Goal: Task Accomplishment & Management: Manage account settings

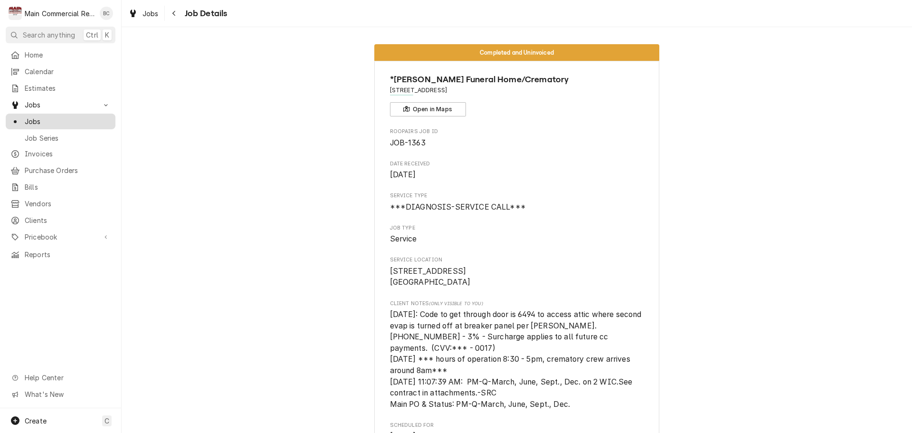
click at [52, 120] on span "Jobs" at bounding box center [68, 121] width 86 height 10
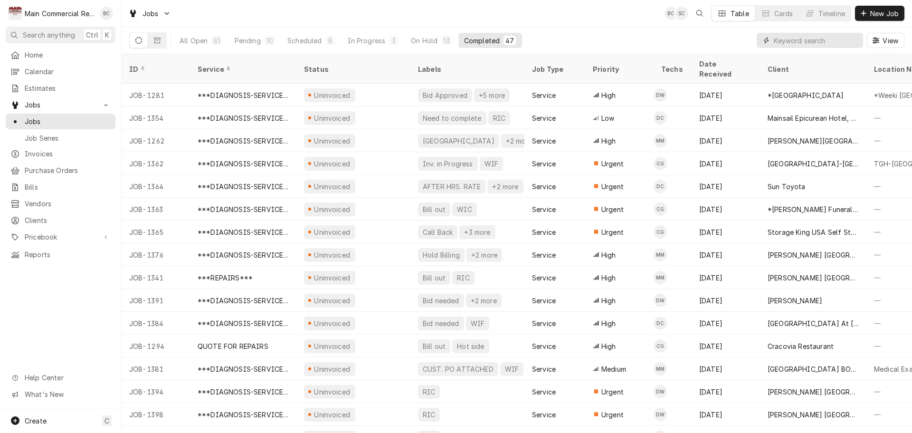
click at [808, 43] on input "Dynamic Content Wrapper" at bounding box center [816, 40] width 85 height 15
type input "[PERSON_NAME]"
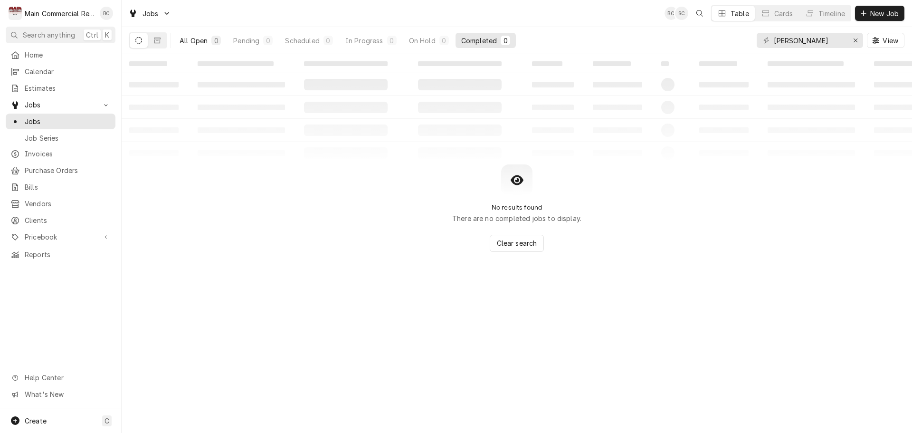
click at [192, 44] on div "All Open" at bounding box center [194, 41] width 28 height 10
click at [135, 42] on icon "Dynamic Content Wrapper" at bounding box center [138, 40] width 7 height 7
click at [159, 39] on icon "Dynamic Content Wrapper" at bounding box center [157, 40] width 7 height 7
click at [858, 40] on icon "Erase input" at bounding box center [855, 40] width 5 height 7
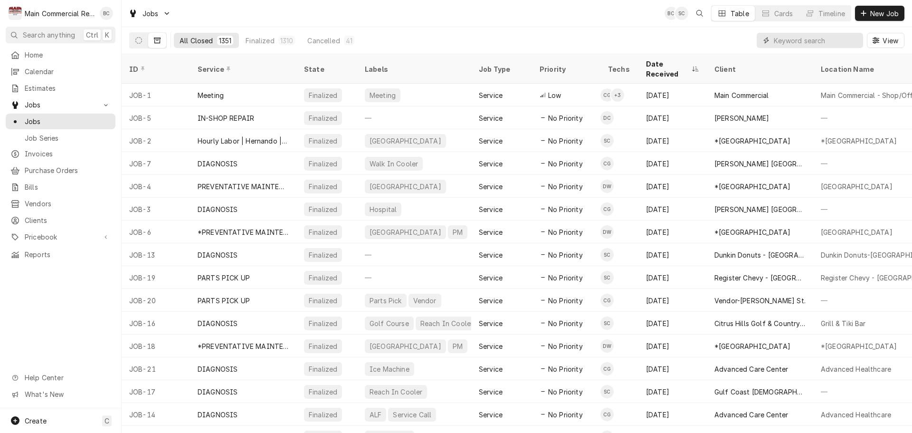
click at [794, 44] on input "Dynamic Content Wrapper" at bounding box center [816, 40] width 85 height 15
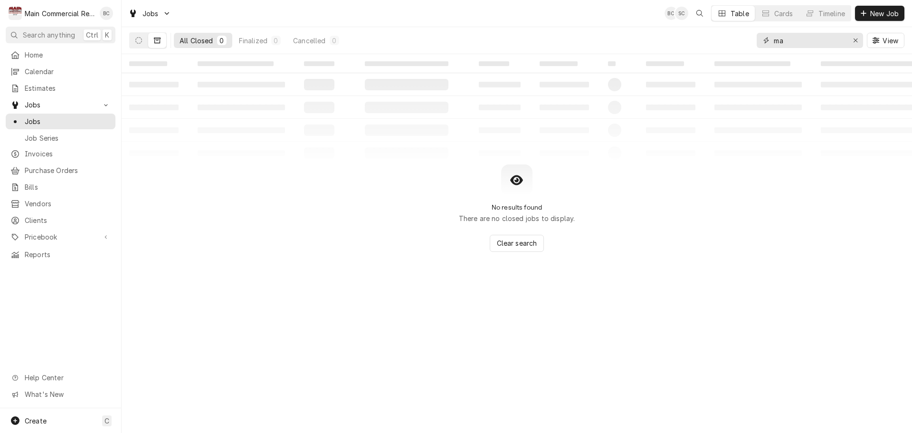
type input "m"
type input "gcp clinical"
click at [852, 41] on div "Erase input" at bounding box center [856, 41] width 10 height 10
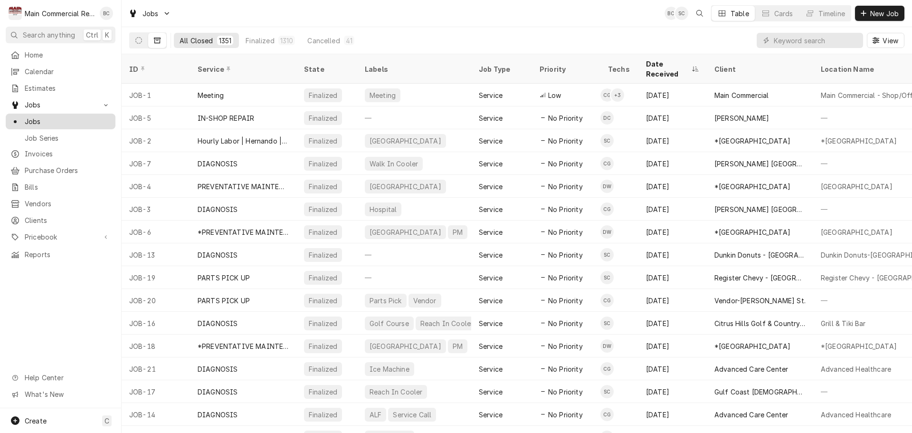
click at [81, 120] on span "Jobs" at bounding box center [68, 121] width 86 height 10
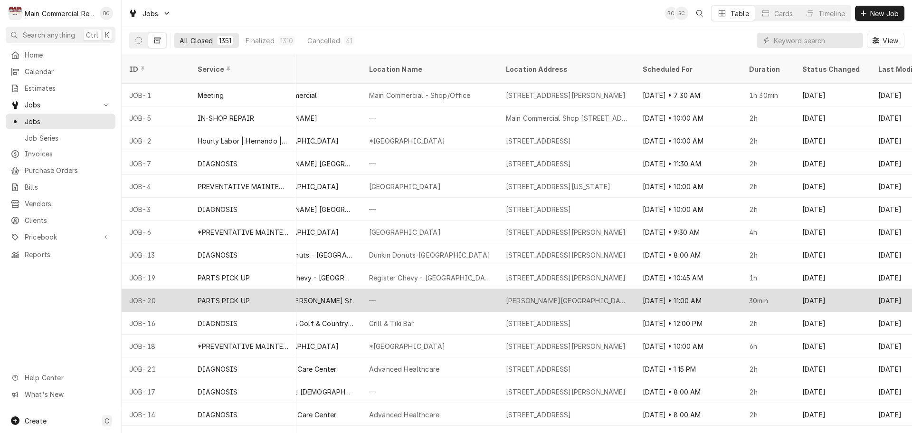
scroll to position [0, 449]
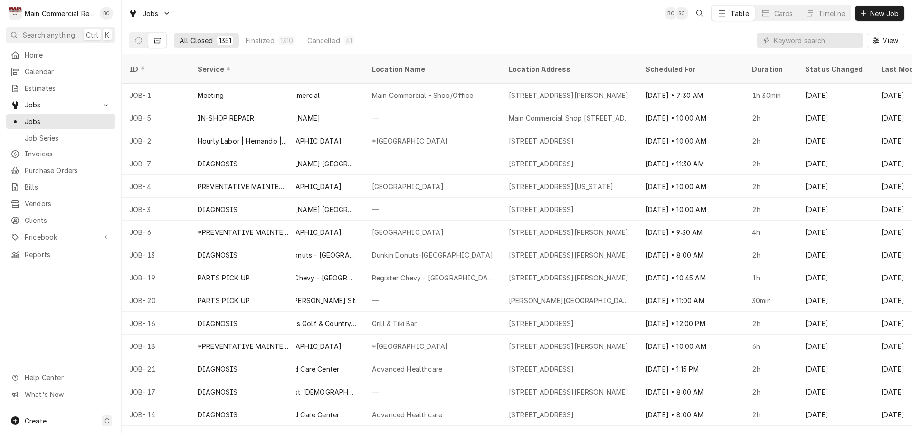
click at [161, 36] on button "Dynamic Content Wrapper" at bounding box center [157, 40] width 18 height 15
click at [139, 40] on icon "Dynamic Content Wrapper" at bounding box center [138, 40] width 7 height 7
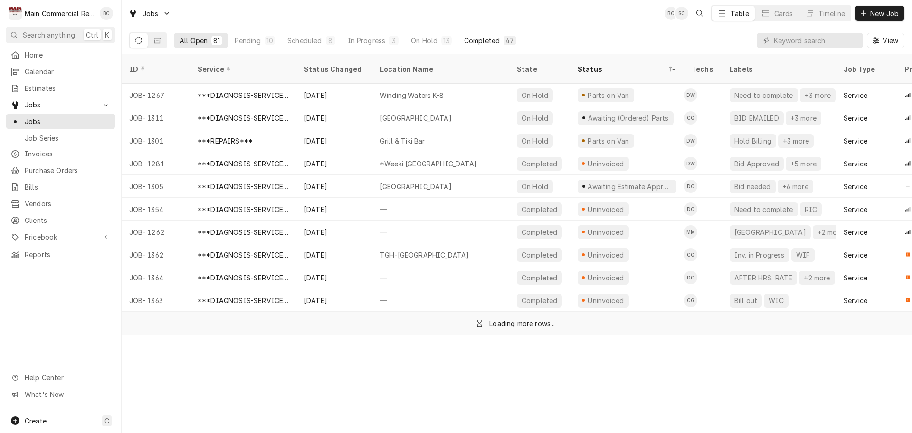
click at [481, 43] on div "Completed" at bounding box center [482, 41] width 36 height 10
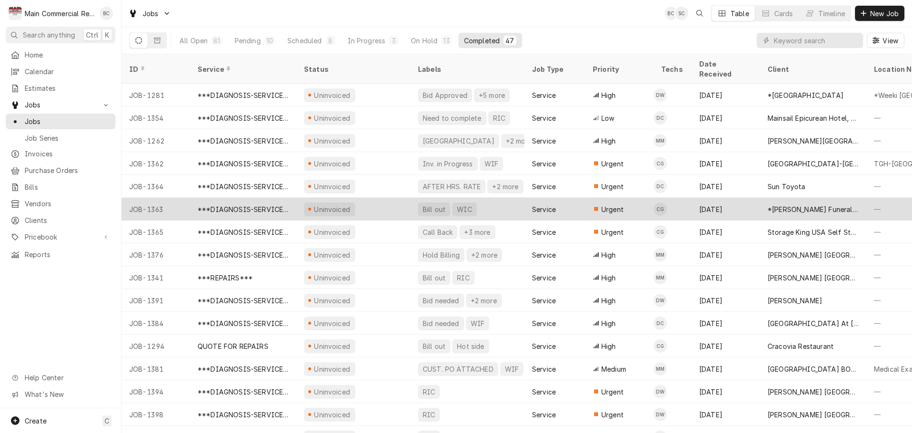
click at [441, 202] on div "Bill out" at bounding box center [434, 209] width 32 height 14
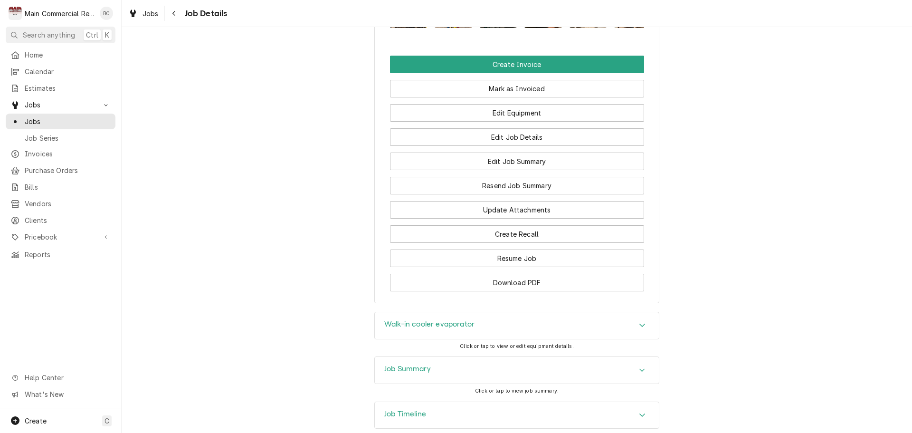
scroll to position [1160, 0]
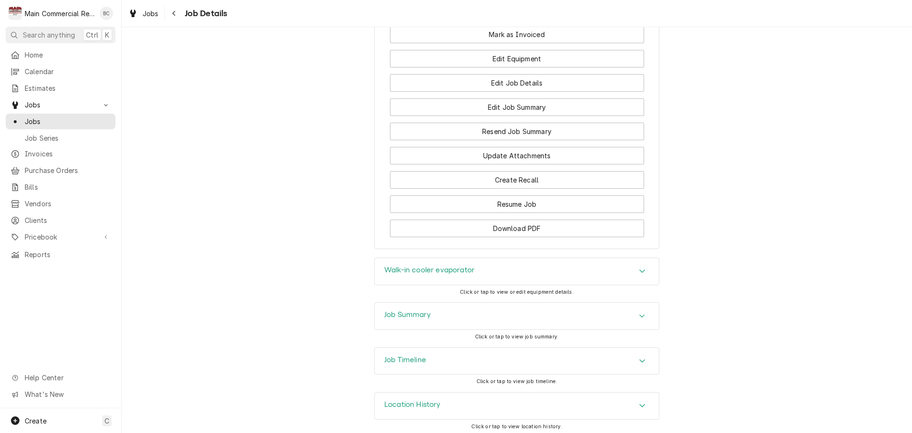
drag, startPoint x: 391, startPoint y: 312, endPoint x: 395, endPoint y: 317, distance: 7.1
click at [395, 317] on div "Job Summary" at bounding box center [407, 315] width 47 height 11
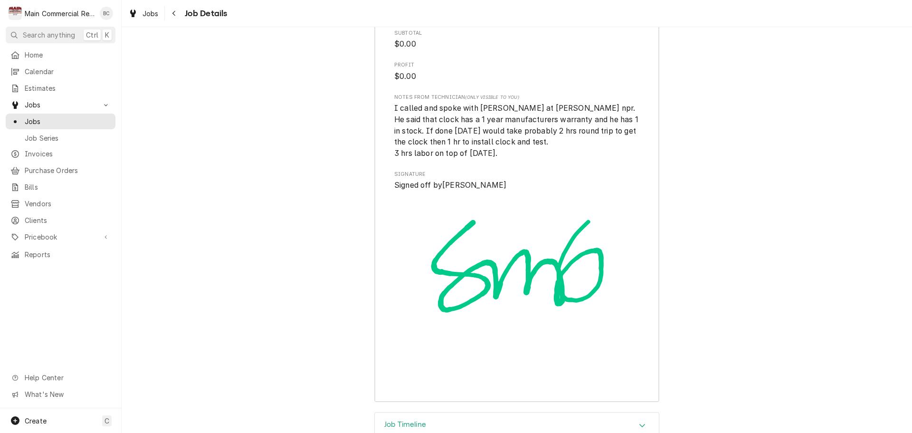
scroll to position [2591, 0]
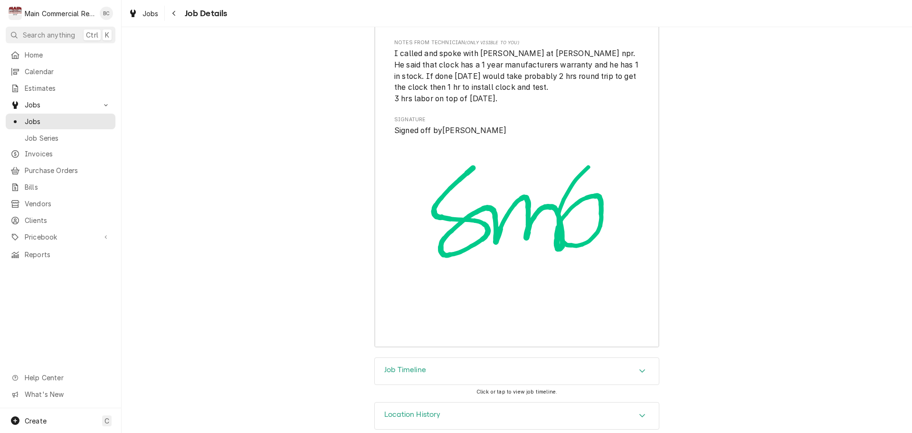
click at [386, 365] on h3 "Job Timeline" at bounding box center [405, 369] width 42 height 9
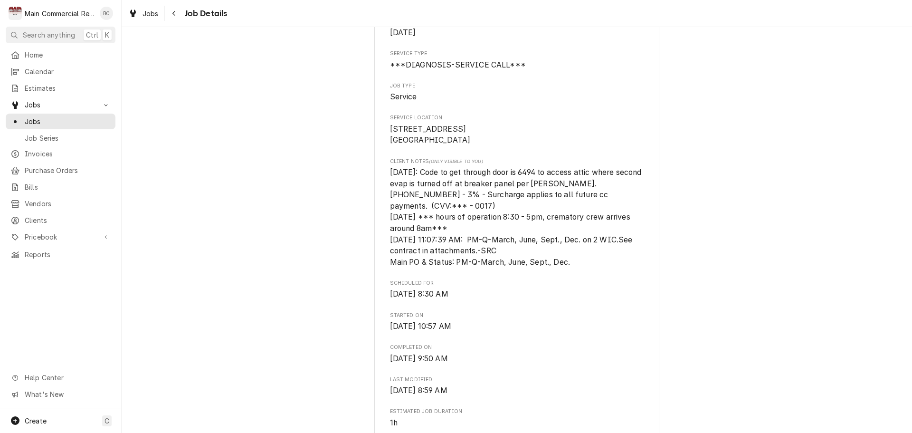
scroll to position [0, 0]
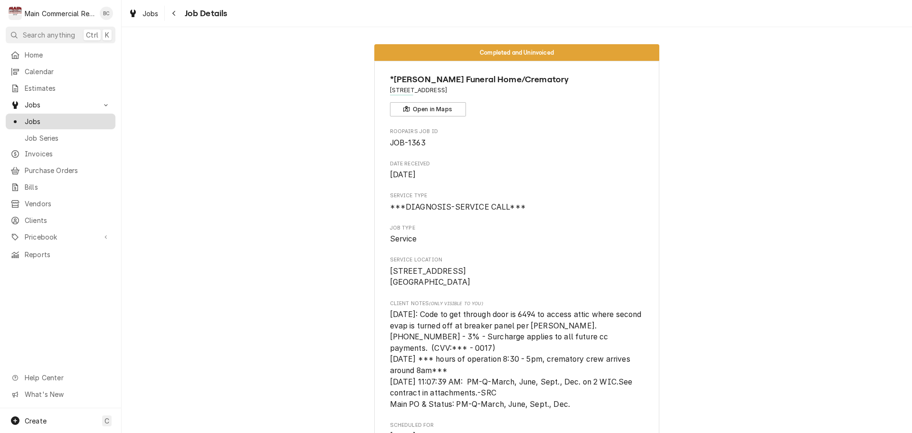
click at [70, 122] on span "Jobs" at bounding box center [68, 121] width 86 height 10
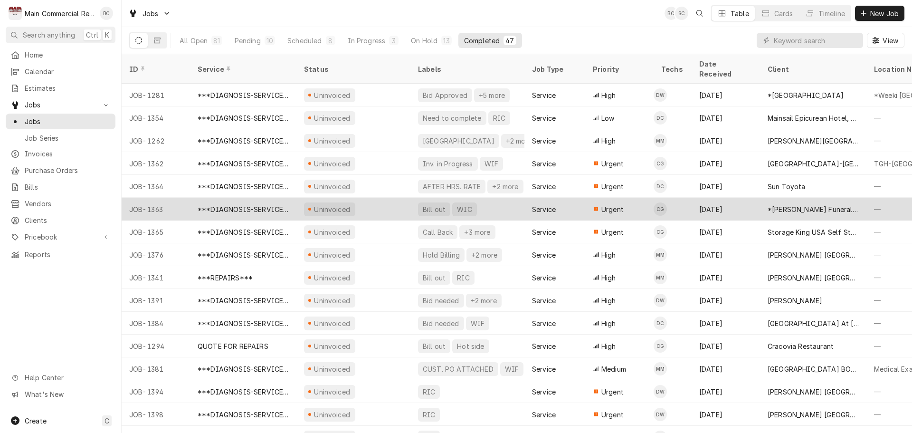
click at [430, 204] on div "Bill out" at bounding box center [434, 209] width 25 height 10
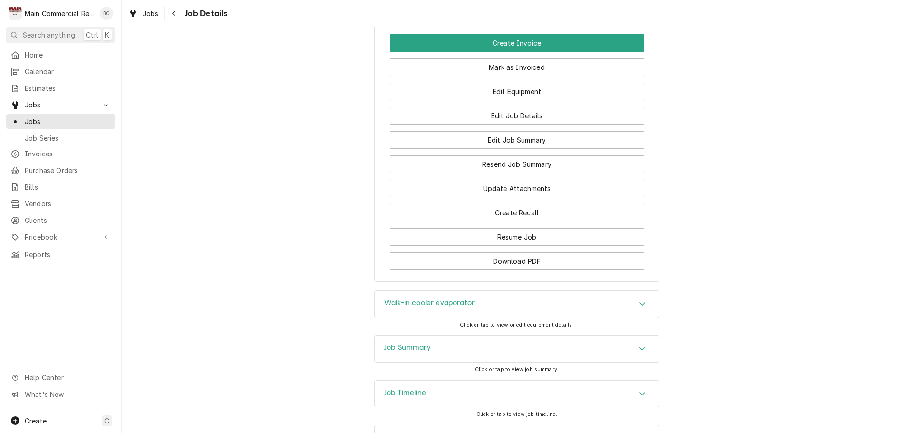
scroll to position [1160, 0]
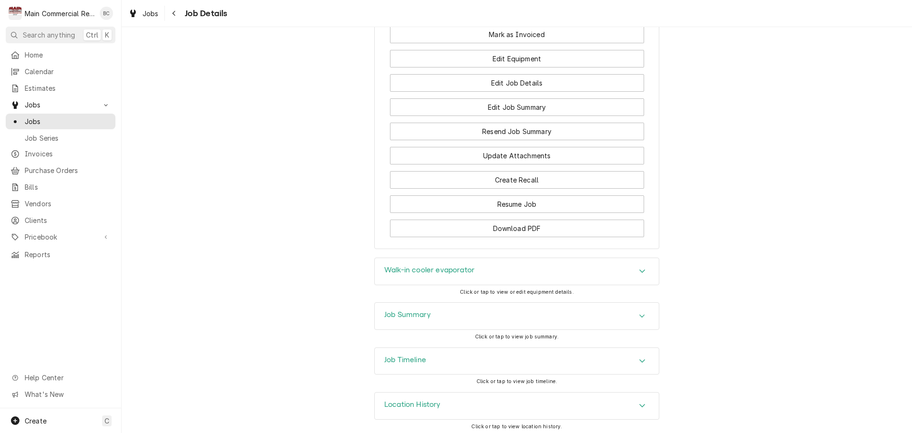
click at [396, 311] on h3 "Job Summary" at bounding box center [407, 314] width 47 height 9
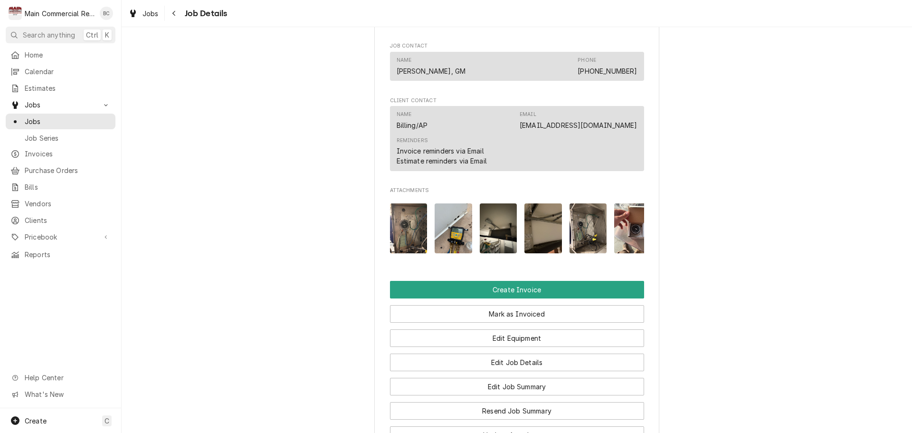
scroll to position [1023, 0]
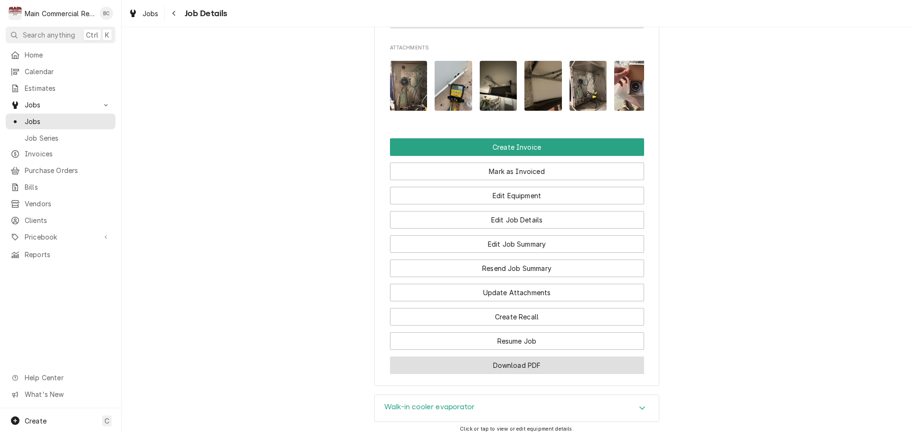
click at [507, 361] on button "Download PDF" at bounding box center [517, 365] width 254 height 18
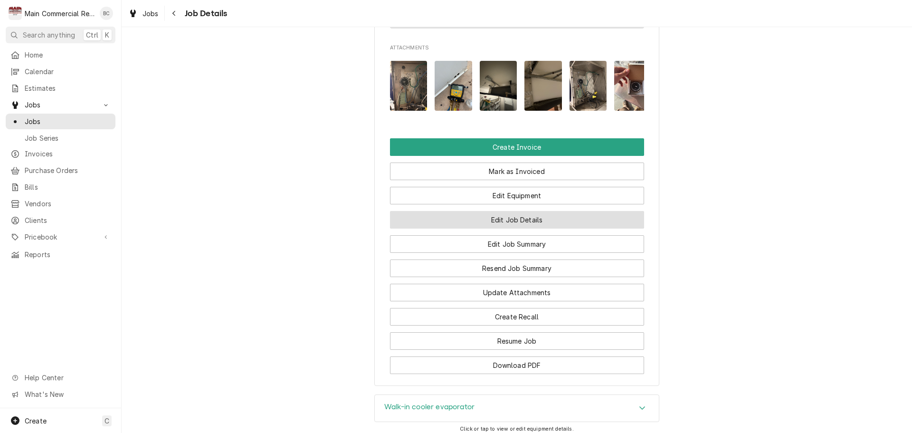
click at [489, 217] on button "Edit Job Details" at bounding box center [517, 220] width 254 height 18
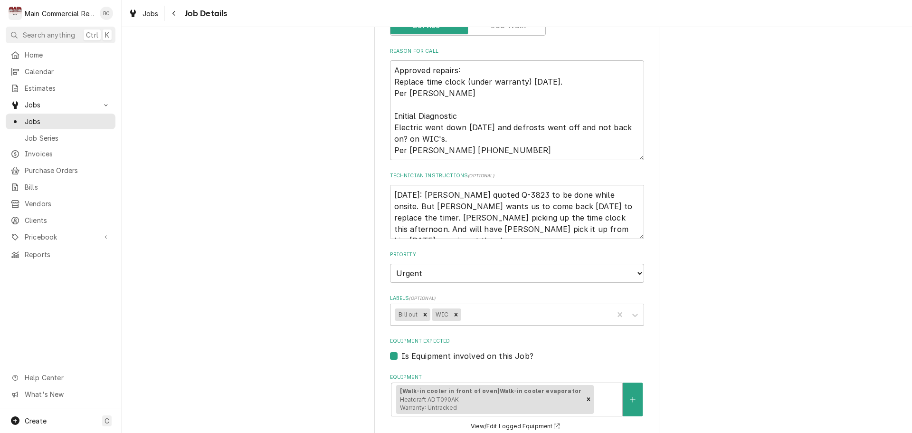
scroll to position [190, 0]
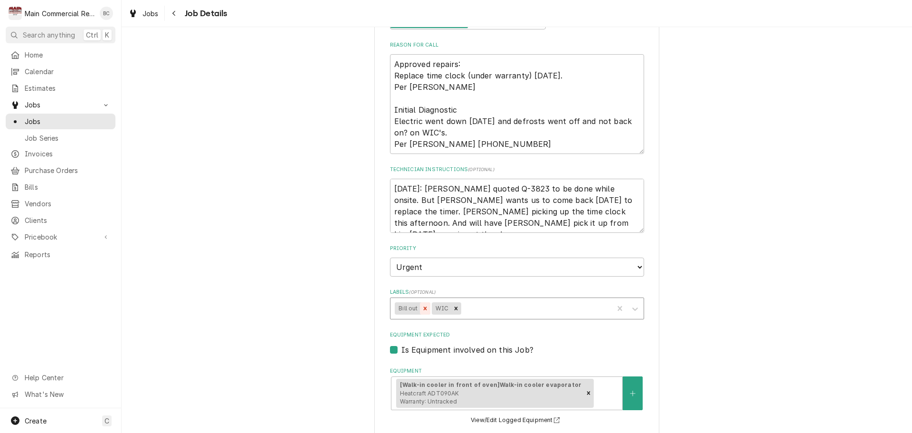
click at [423, 309] on icon "Remove Bill out" at bounding box center [425, 308] width 7 height 7
type textarea "x"
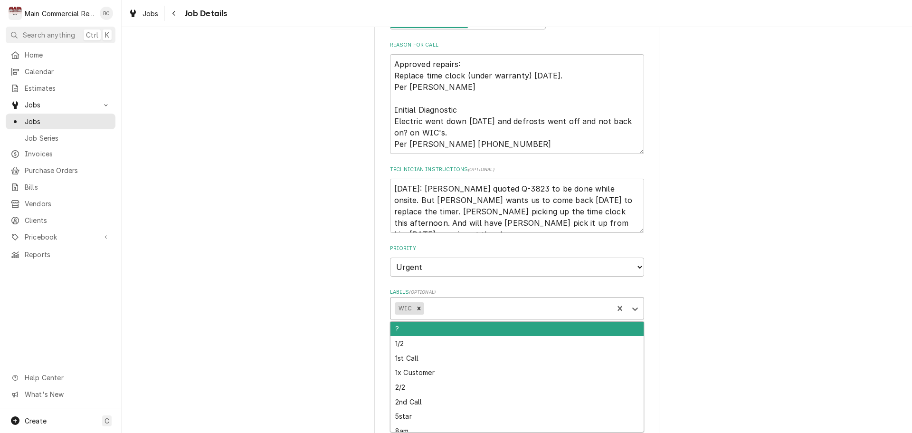
click at [431, 309] on div "Labels" at bounding box center [517, 308] width 183 height 17
type input "inv"
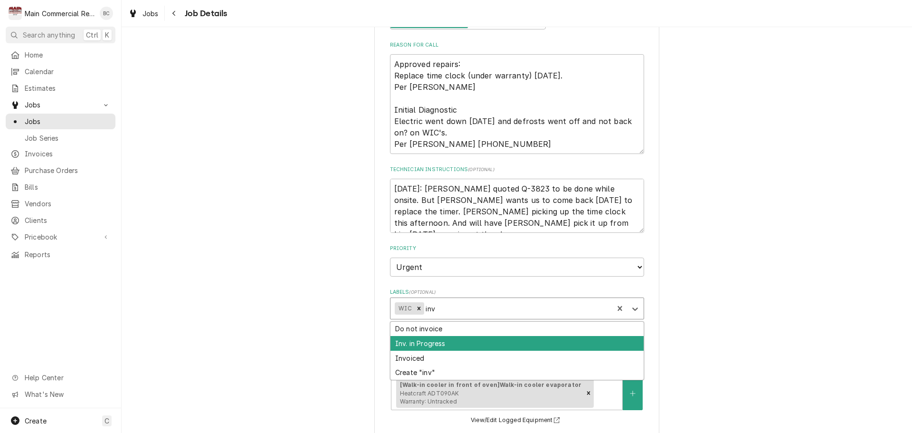
click at [436, 342] on div "Inv. in Progress" at bounding box center [517, 343] width 253 height 15
type textarea "x"
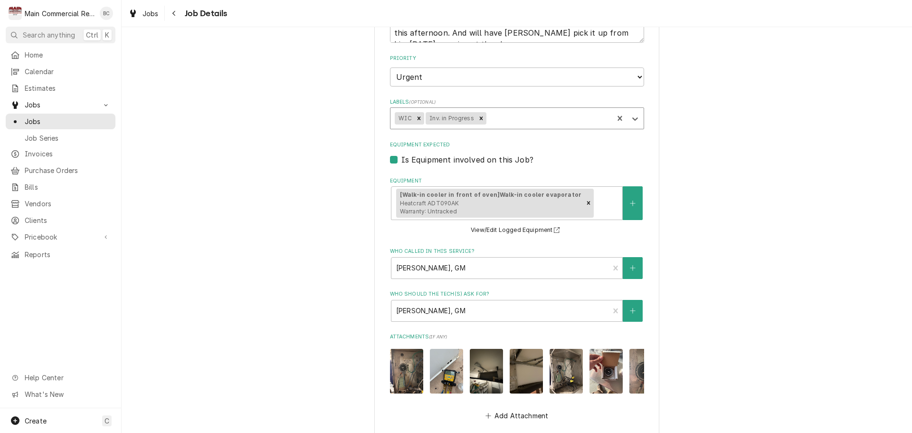
scroll to position [143, 0]
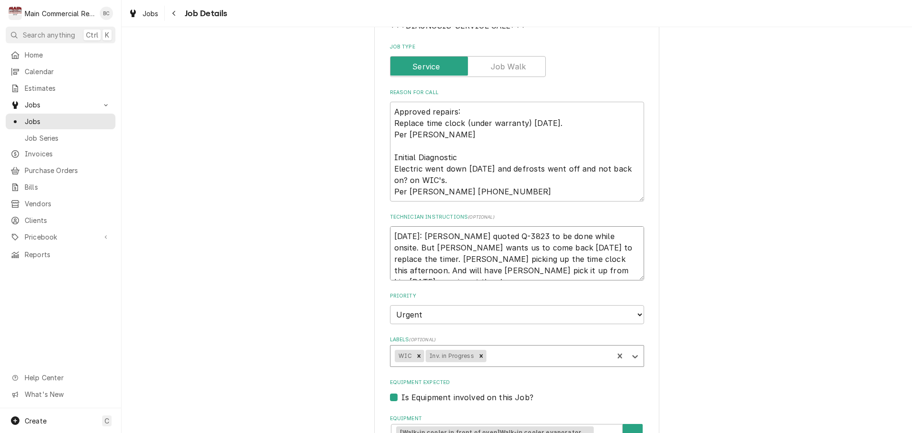
click at [390, 235] on textarea "9/5/25: Dylan quoted Q-3823 to be done while onsite. But Steve wants us to come…" at bounding box center [517, 253] width 254 height 54
type textarea "x"
type textarea "9/5/25: Dylan quoted Q-3823 to be done while onsite. But Steve wants us to come…"
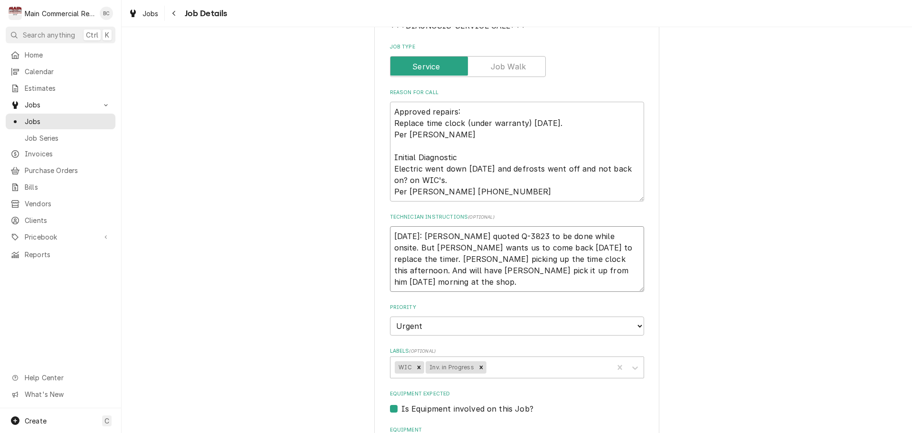
type textarea "x"
type textarea "I 9/5/25: Dylan quoted Q-3823 to be done while onsite. But Steve wants us to co…"
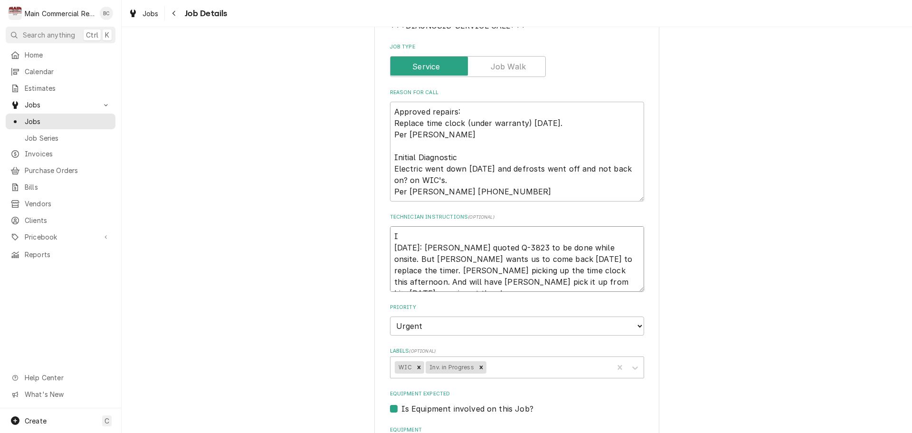
type textarea "x"
type textarea "INV 9/5/25: Dylan quoted Q-3823 to be done while onsite. But Steve wants us to …"
type textarea "x"
type textarea "INV# 9/5/25: Dylan quoted Q-3823 to be done while onsite. But Steve wants us to…"
type textarea "x"
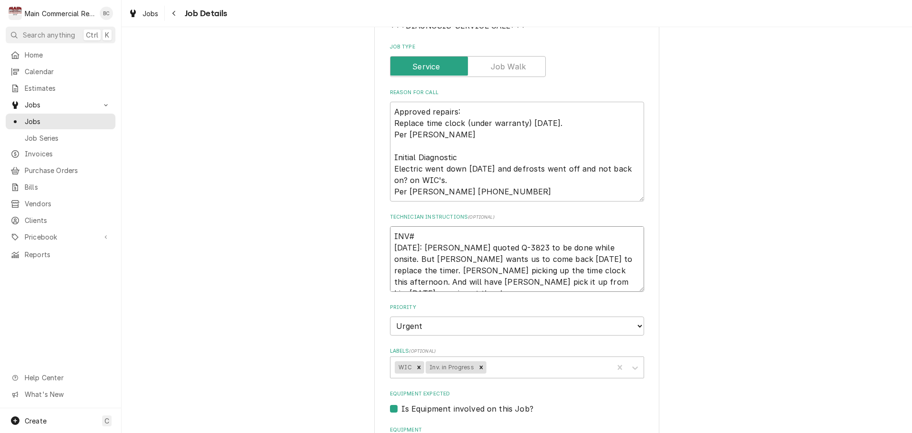
type textarea "INV#1 9/5/25: Dylan quoted Q-3823 to be done while onsite. But Steve wants us t…"
type textarea "x"
type textarea "INV#15 9/5/25: Dylan quoted Q-3823 to be done while onsite. But Steve wants us …"
type textarea "x"
type textarea "INV#152 9/5/25: Dylan quoted Q-3823 to be done while onsite. But Steve wants us…"
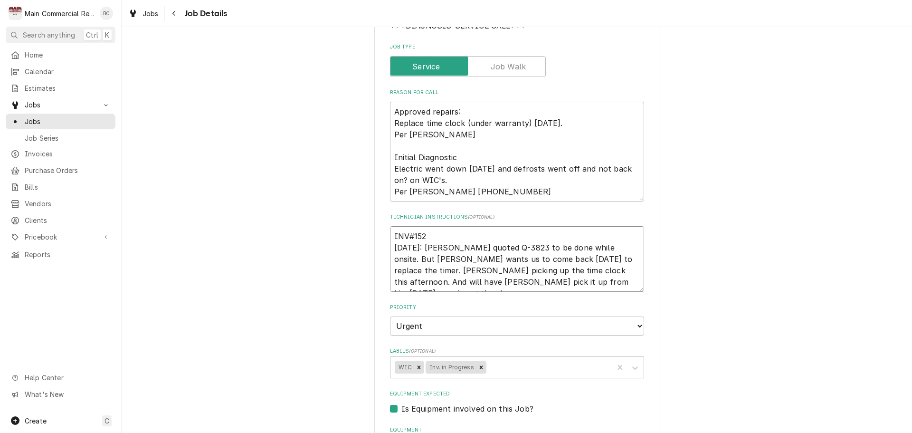
type textarea "x"
type textarea "INV#1522 9/5/25: Dylan quoted Q-3823 to be done while onsite. But Steve wants u…"
type textarea "x"
type textarea "INV#15226 9/5/25: Dylan quoted Q-3823 to be done while onsite. But Steve wants …"
type textarea "x"
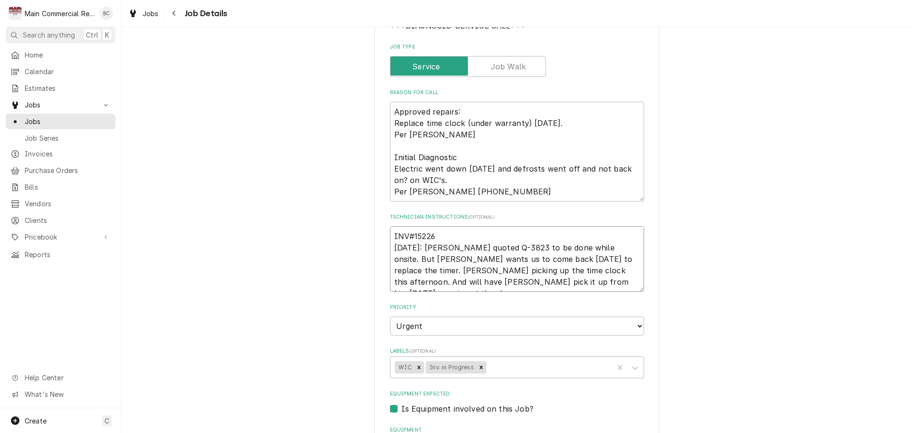
type textarea "INV#152268 9/5/25: Dylan quoted Q-3823 to be done while onsite. But Steve wants…"
type textarea "x"
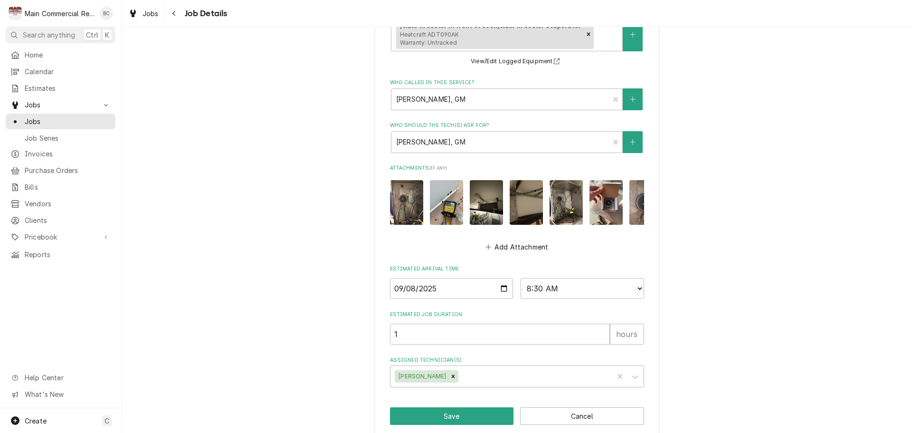
scroll to position [580, 0]
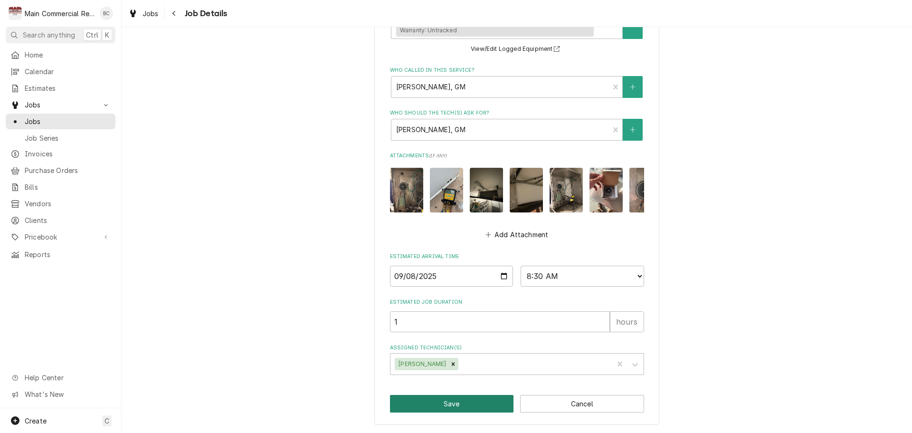
type textarea "INV#152268 9/5/25: Dylan quoted Q-3823 to be done while onsite. But Steve wants…"
click at [470, 406] on button "Save" at bounding box center [452, 404] width 124 height 18
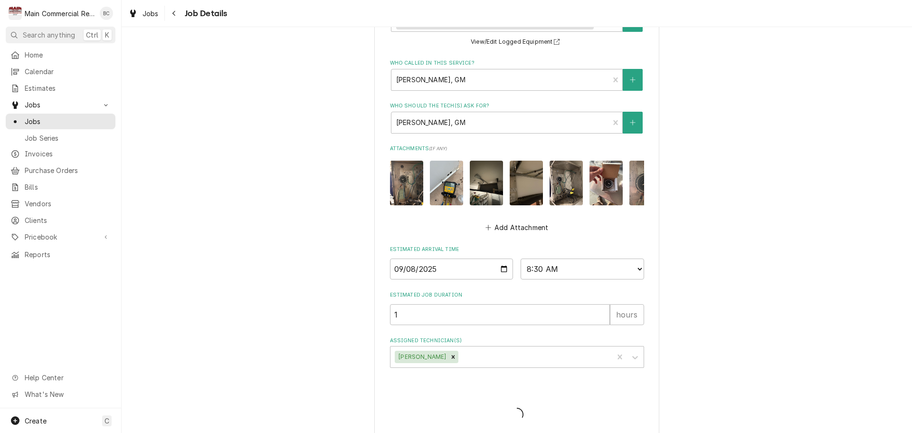
type textarea "x"
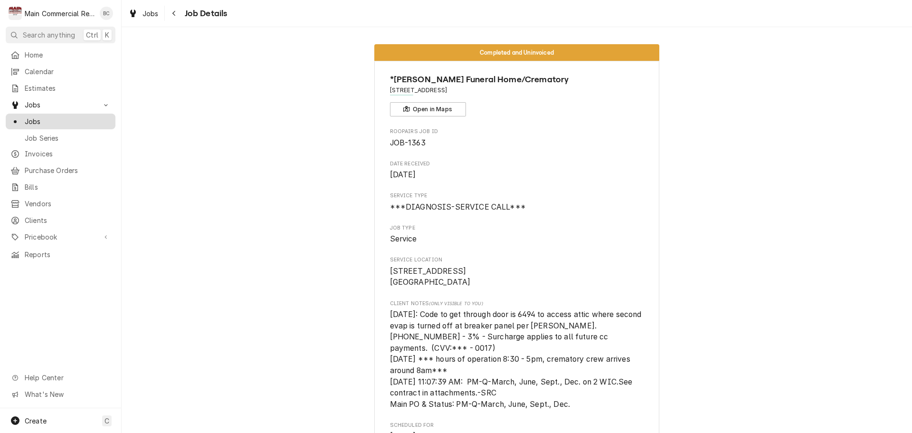
click at [64, 119] on span "Jobs" at bounding box center [68, 121] width 86 height 10
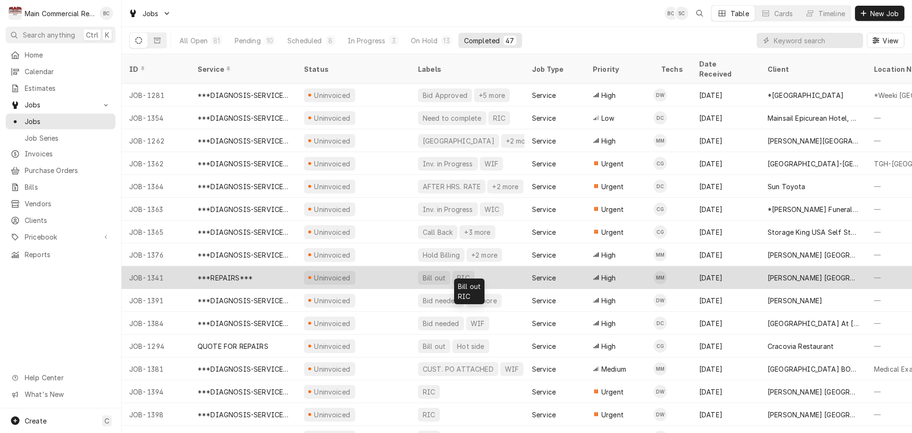
click at [430, 273] on div "Bill out" at bounding box center [434, 278] width 25 height 10
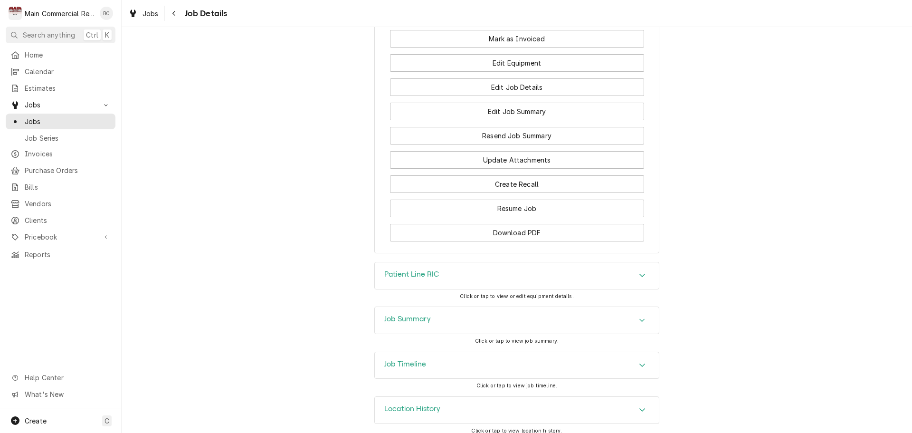
scroll to position [1194, 0]
click at [421, 314] on h3 "Job Summary" at bounding box center [407, 318] width 47 height 9
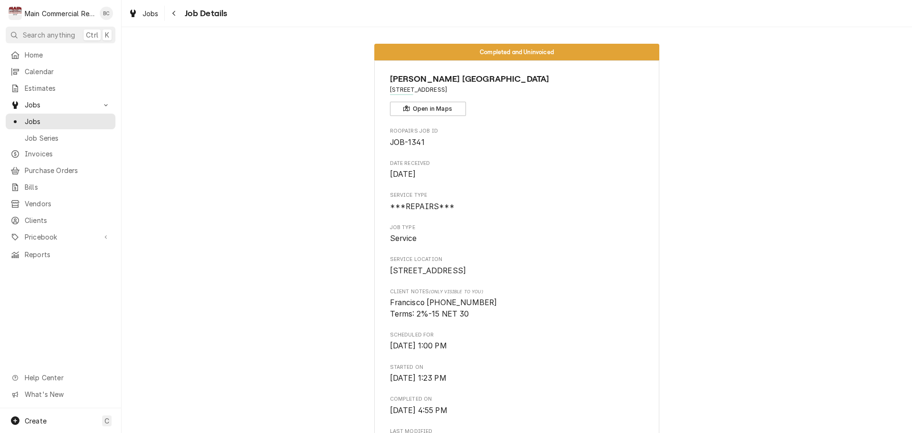
scroll to position [0, 0]
click at [51, 119] on span "Jobs" at bounding box center [68, 121] width 86 height 10
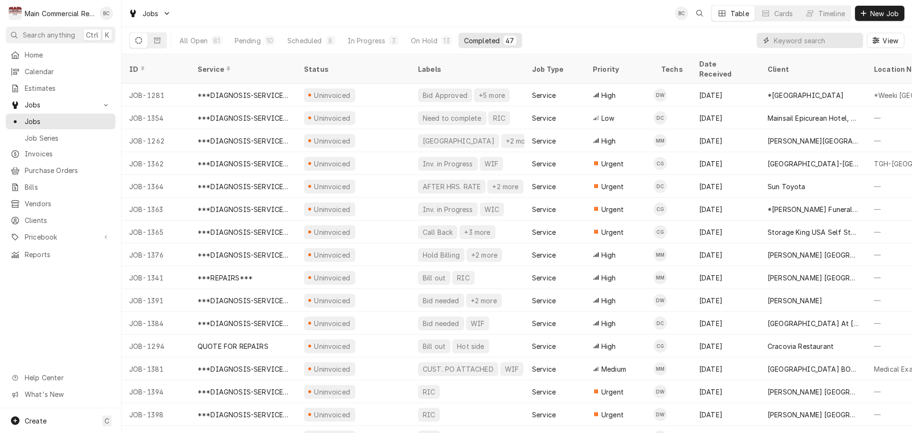
click at [810, 41] on input "Dynamic Content Wrapper" at bounding box center [816, 40] width 85 height 15
type input "1058"
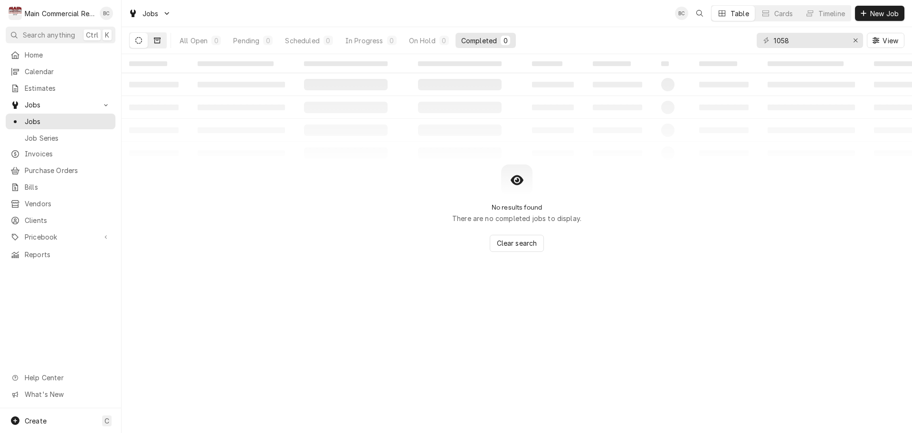
click at [158, 38] on icon "Dynamic Content Wrapper" at bounding box center [157, 40] width 7 height 7
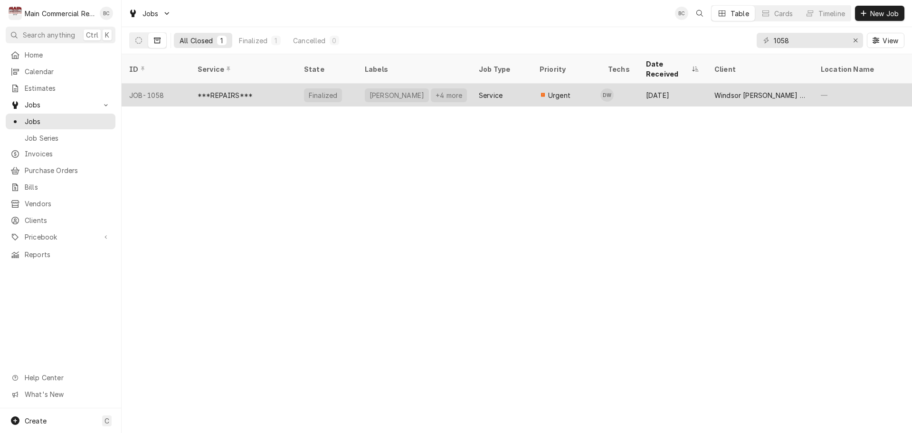
click at [239, 90] on div "***REPAIRS***" at bounding box center [225, 95] width 55 height 10
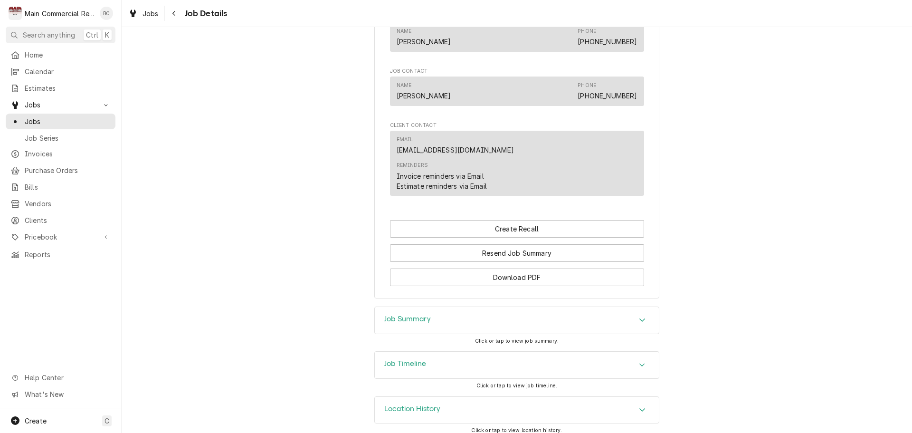
scroll to position [886, 0]
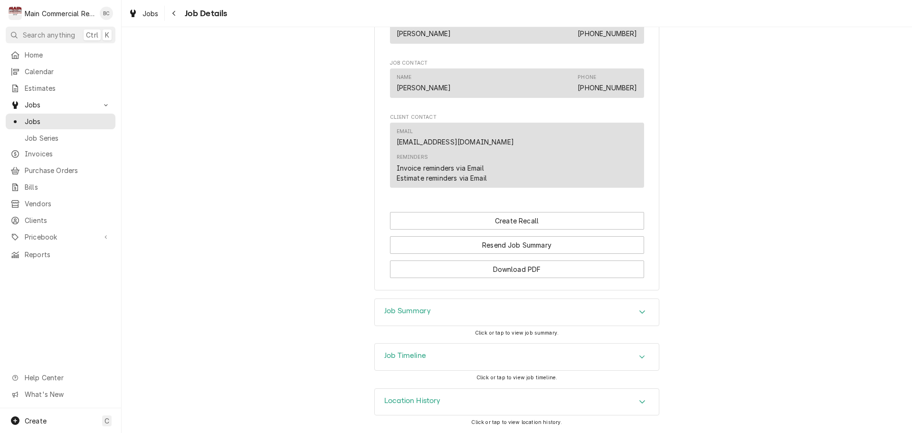
click at [403, 312] on h3 "Job Summary" at bounding box center [407, 310] width 47 height 9
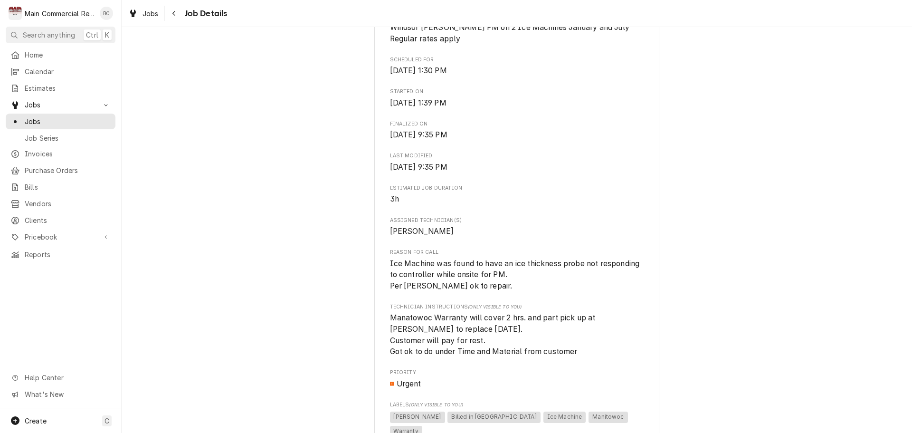
scroll to position [243, 0]
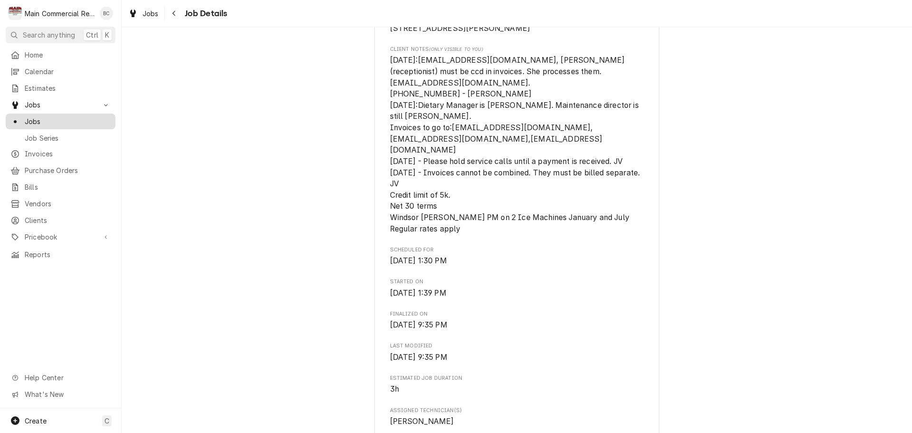
click at [46, 116] on span "Jobs" at bounding box center [68, 121] width 86 height 10
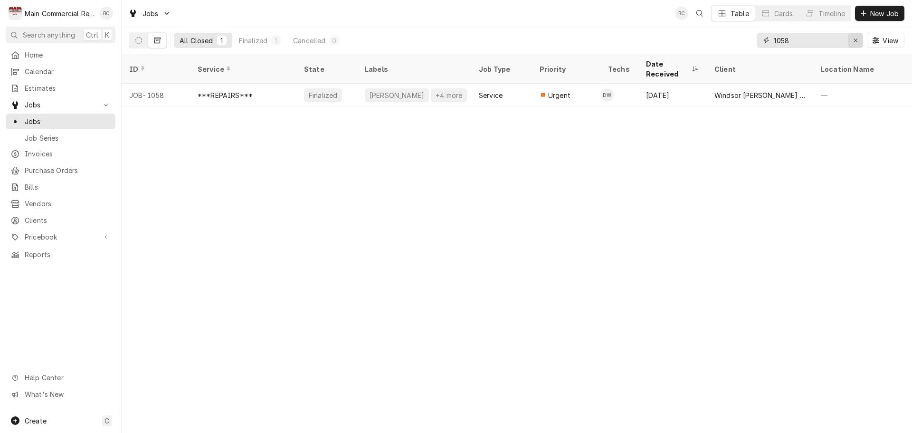
click at [860, 38] on div "Erase input" at bounding box center [856, 41] width 10 height 10
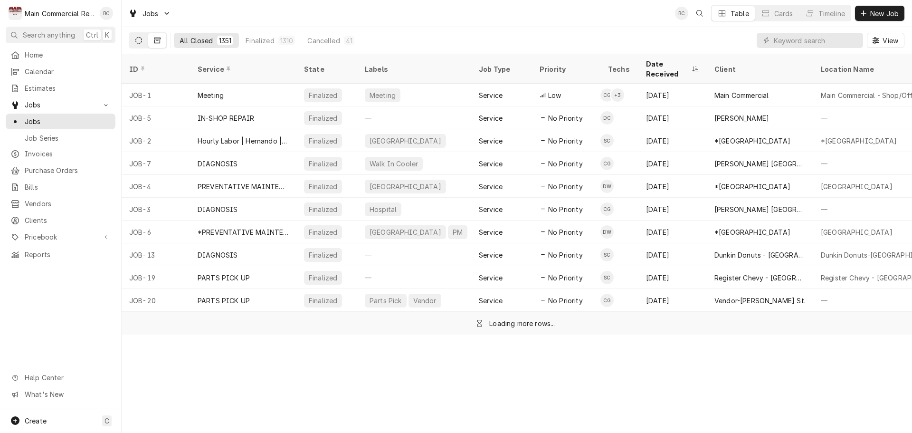
click at [140, 41] on icon "Dynamic Content Wrapper" at bounding box center [138, 40] width 7 height 7
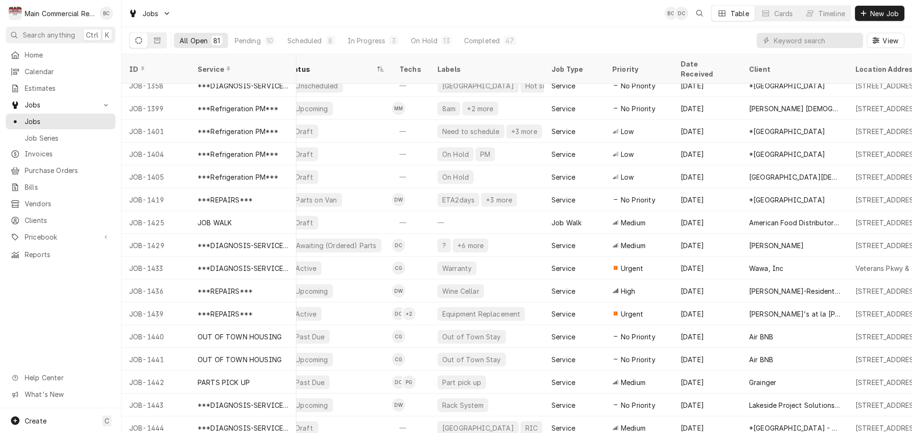
scroll to position [1448, 292]
click at [477, 43] on div "Completed" at bounding box center [482, 41] width 36 height 10
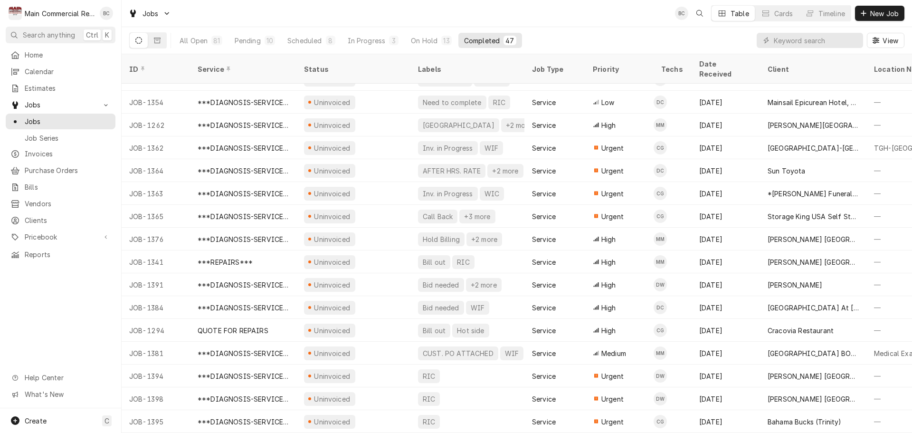
scroll to position [0, 0]
